Goal: Check status: Check status

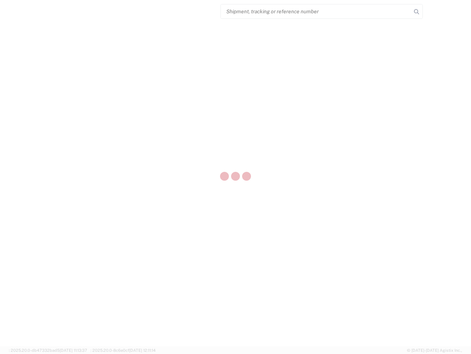
select select "US"
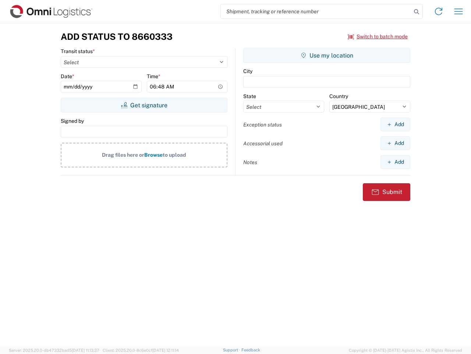
click at [316, 11] on input "search" at bounding box center [316, 11] width 191 height 14
click at [417, 12] on icon at bounding box center [417, 12] width 10 height 10
click at [439, 11] on icon at bounding box center [439, 12] width 12 height 12
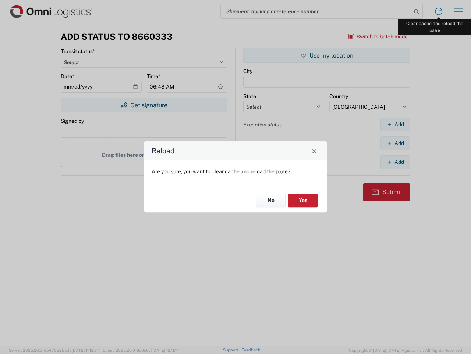
click at [459, 11] on div "Reload Are you sure, you want to clear cache and reload the page? No Yes" at bounding box center [235, 177] width 471 height 354
click at [378, 36] on div "Reload Are you sure, you want to clear cache and reload the page? No Yes" at bounding box center [235, 177] width 471 height 354
click at [144, 105] on div "Reload Are you sure, you want to clear cache and reload the page? No Yes" at bounding box center [235, 177] width 471 height 354
click at [327, 55] on div "Reload Are you sure, you want to clear cache and reload the page? No Yes" at bounding box center [235, 177] width 471 height 354
click at [396, 124] on div "Reload Are you sure, you want to clear cache and reload the page? No Yes" at bounding box center [235, 177] width 471 height 354
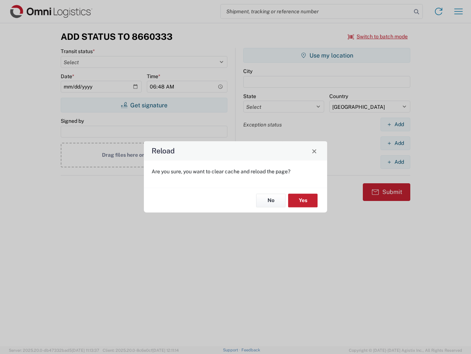
click at [396, 143] on div "Reload Are you sure, you want to clear cache and reload the page? No Yes" at bounding box center [235, 177] width 471 height 354
click at [396, 162] on div "Reload Are you sure, you want to clear cache and reload the page? No Yes" at bounding box center [235, 177] width 471 height 354
